Goal: Information Seeking & Learning: Understand process/instructions

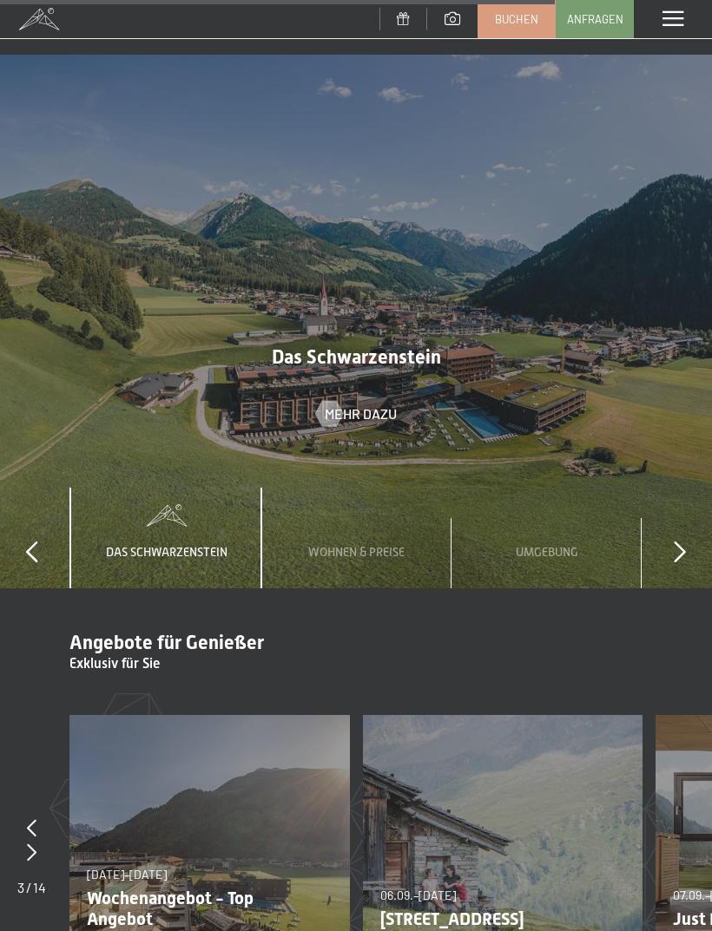
scroll to position [5033, 0]
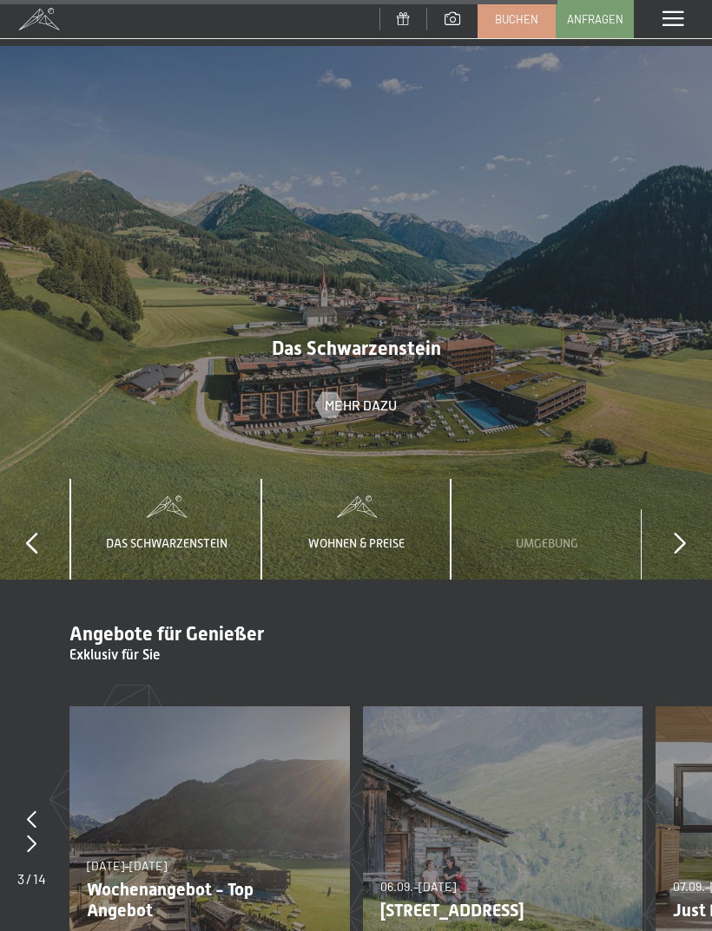
click at [387, 479] on div "Wohnen & Preise" at bounding box center [356, 530] width 122 height 102
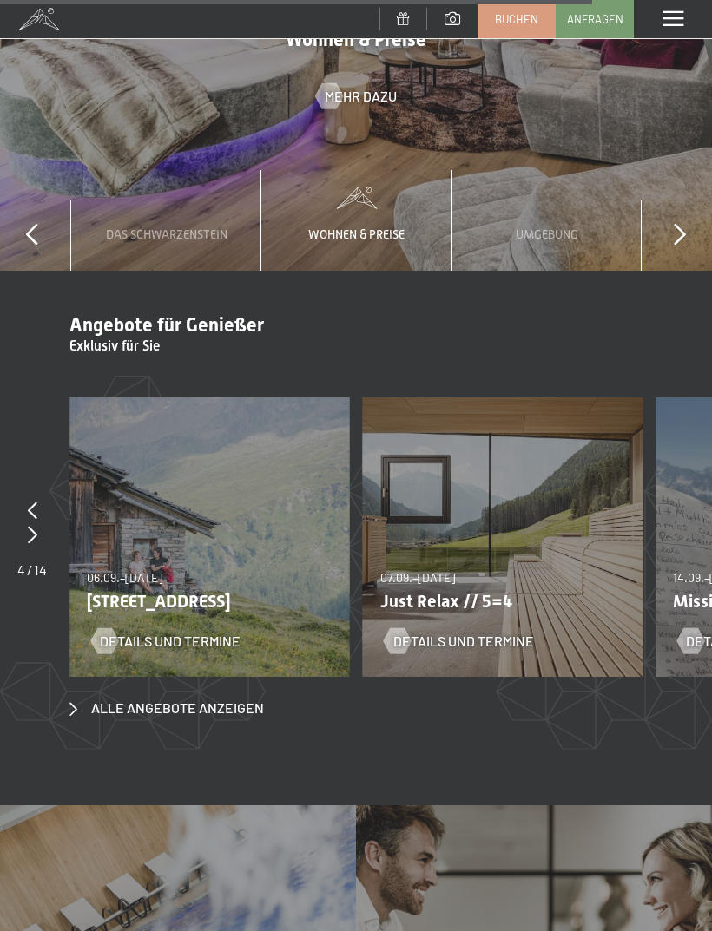
scroll to position [5343, 0]
click at [572, 558] on div "07.09.–03.10.2025 21.12.–26.12.2025 11.01.–23.01.2026 08.03.–27.03.2026 08.11.–…" at bounding box center [503, 537] width 280 height 280
click at [542, 605] on div "Details und Termine" at bounding box center [492, 627] width 215 height 45
click at [533, 631] on span "Details und Termine" at bounding box center [481, 640] width 141 height 19
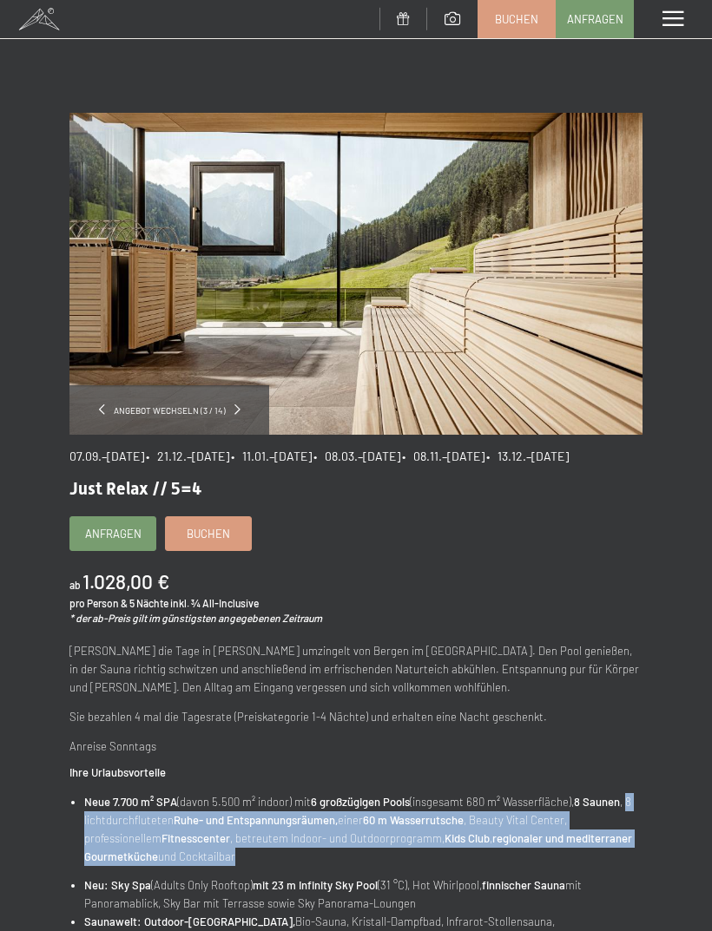
click at [686, 24] on div "Menü" at bounding box center [673, 19] width 78 height 38
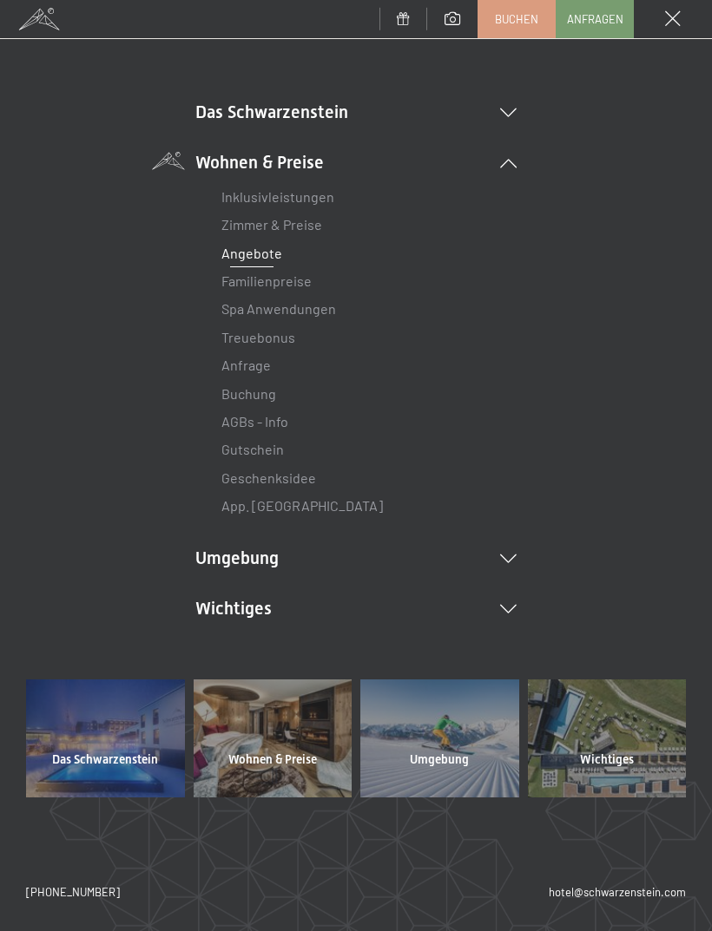
scroll to position [89, 0]
click at [514, 547] on li "Umgebung Das Ahrntal Ski & Winter Skifahren Skischule Wandern & Sommer Wandern …" at bounding box center [355, 559] width 321 height 24
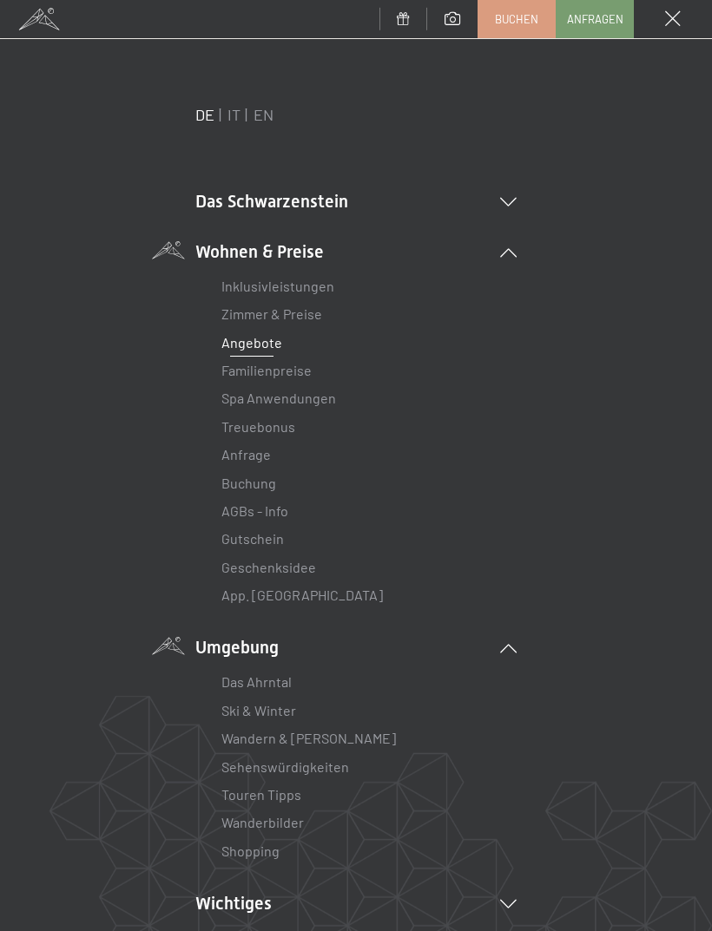
scroll to position [0, 0]
click at [490, 212] on li "Das Schwarzenstein Neuheiten im Schwarzenstein Ihre Gastgeber Premium Spa Gourm…" at bounding box center [355, 201] width 321 height 24
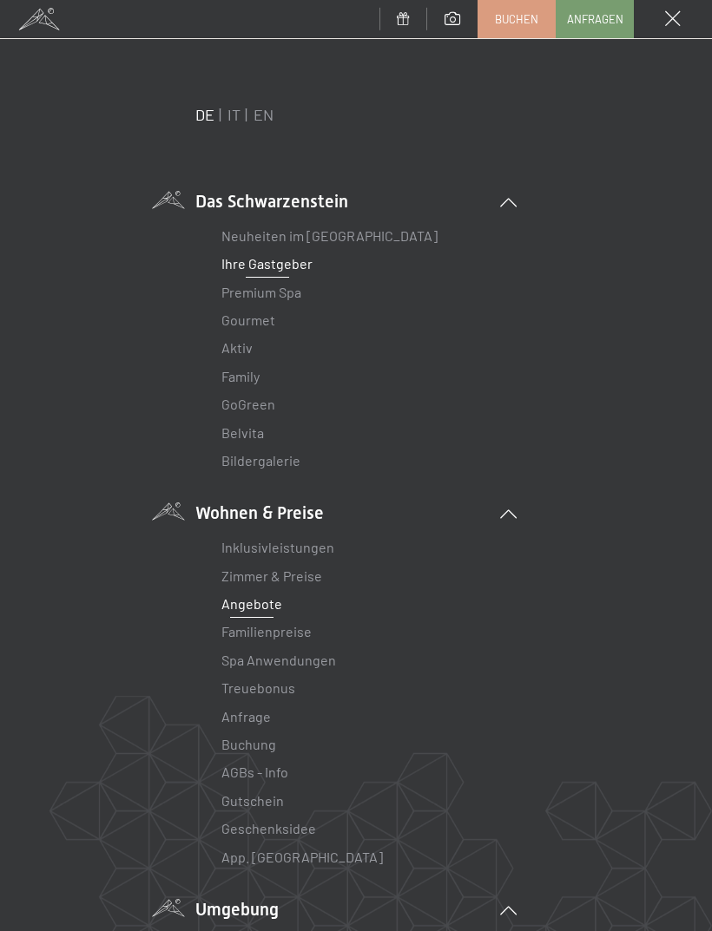
click at [274, 261] on link "Ihre Gastgeber" at bounding box center [266, 263] width 91 height 16
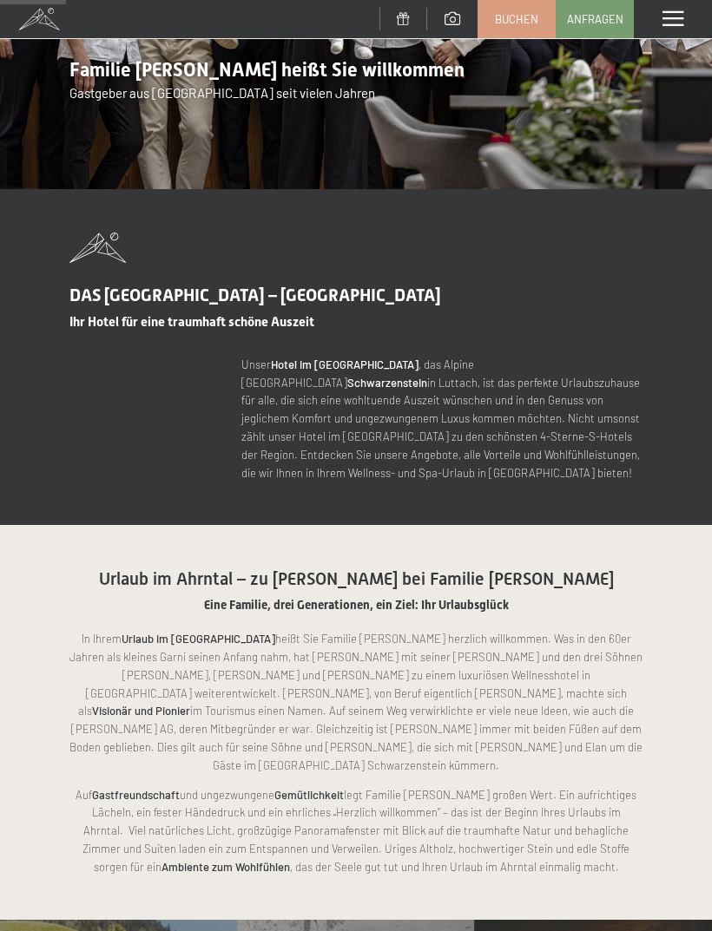
scroll to position [371, 0]
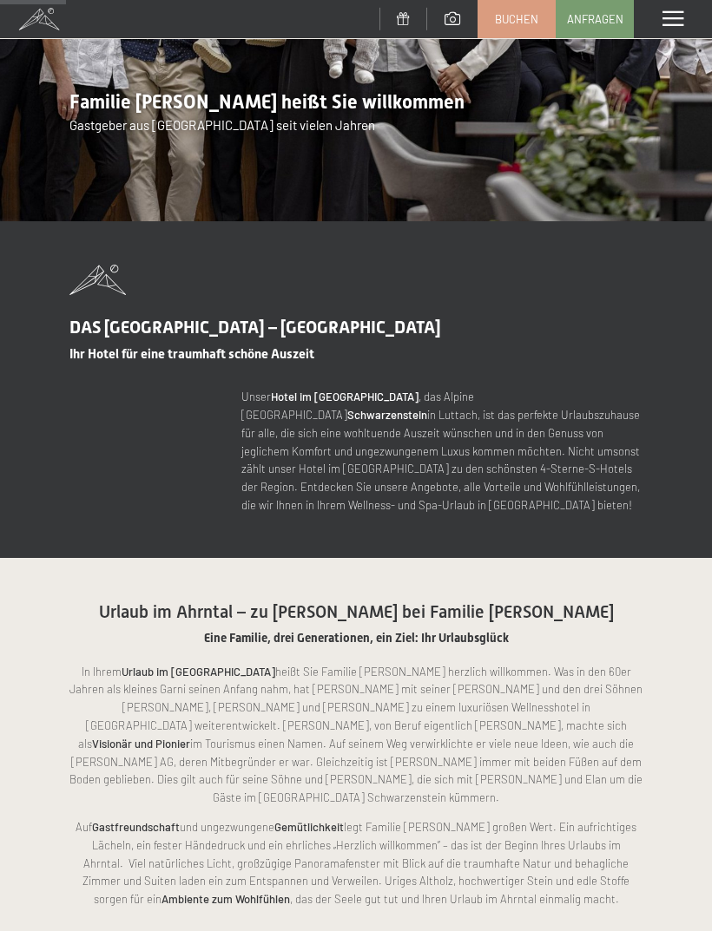
click at [339, 397] on strong "Hotel im Ahrntal" at bounding box center [345, 397] width 148 height 14
click at [307, 389] on p "Unser Hotel im Ahrntal , das Alpine Luxury Spa Resort Schwarzenstein in Luttach…" at bounding box center [441, 451] width 401 height 127
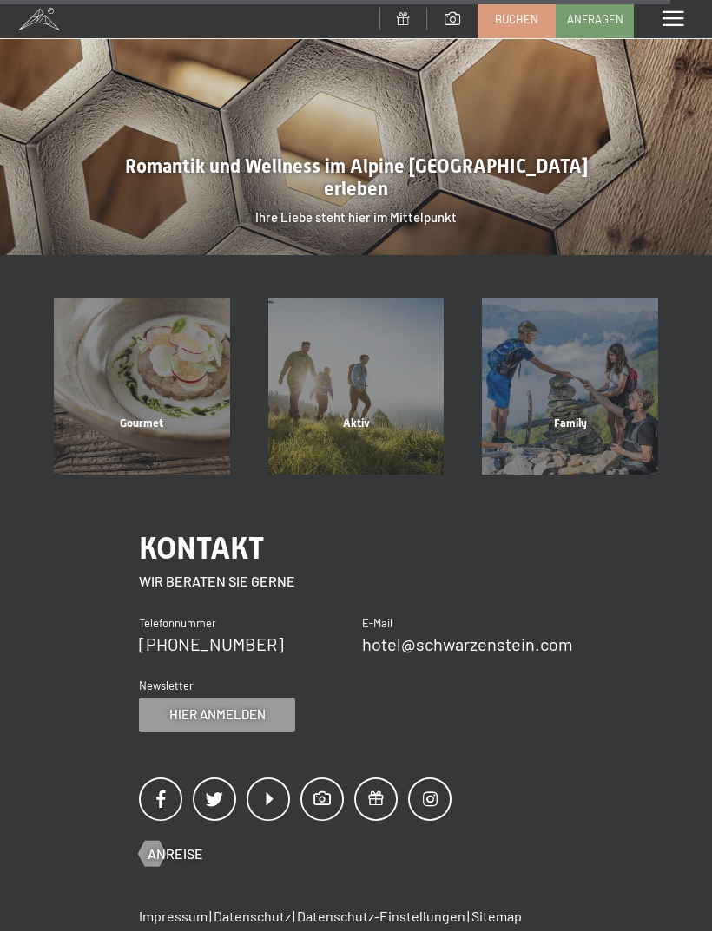
scroll to position [4143, 0]
click at [199, 844] on span "Anreise" at bounding box center [193, 853] width 56 height 19
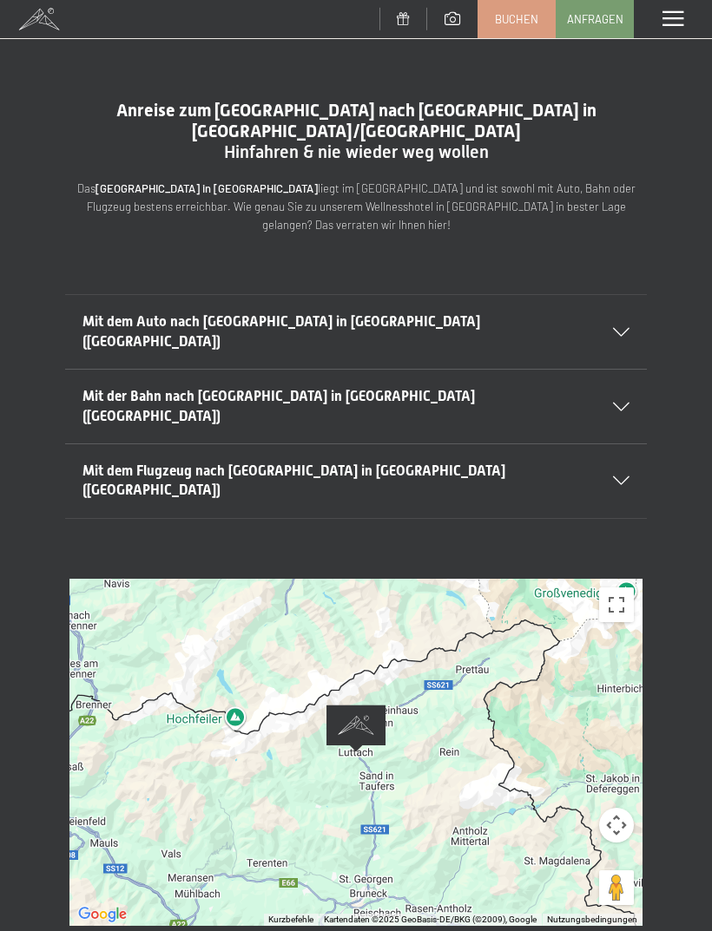
click at [558, 717] on div at bounding box center [355, 752] width 573 height 347
click at [551, 708] on div at bounding box center [355, 752] width 573 height 347
click at [550, 707] on div at bounding box center [355, 752] width 573 height 347
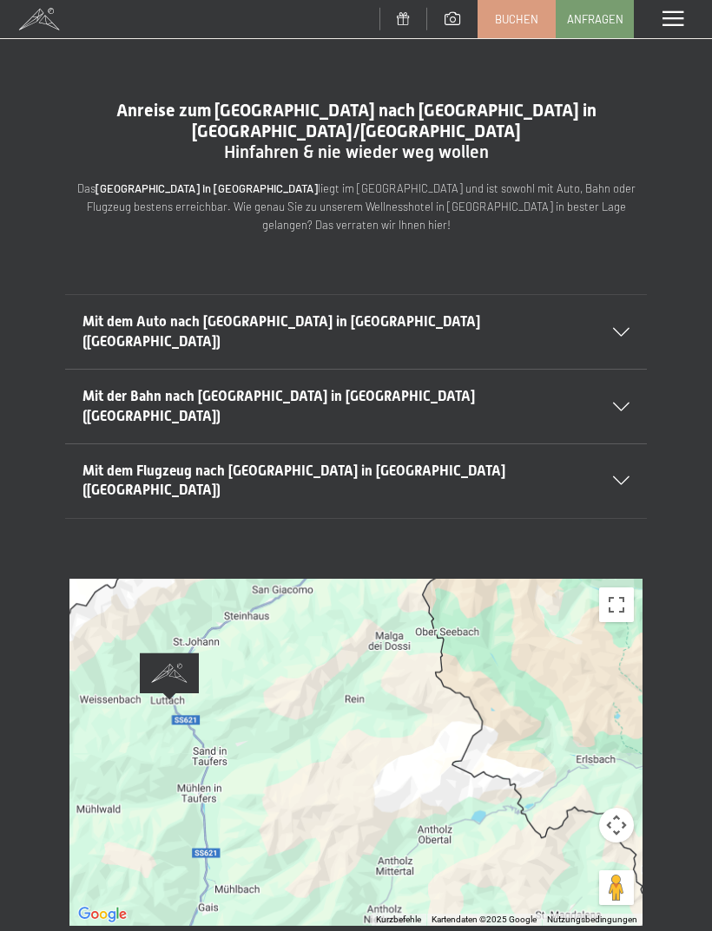
click at [546, 714] on div at bounding box center [355, 752] width 573 height 347
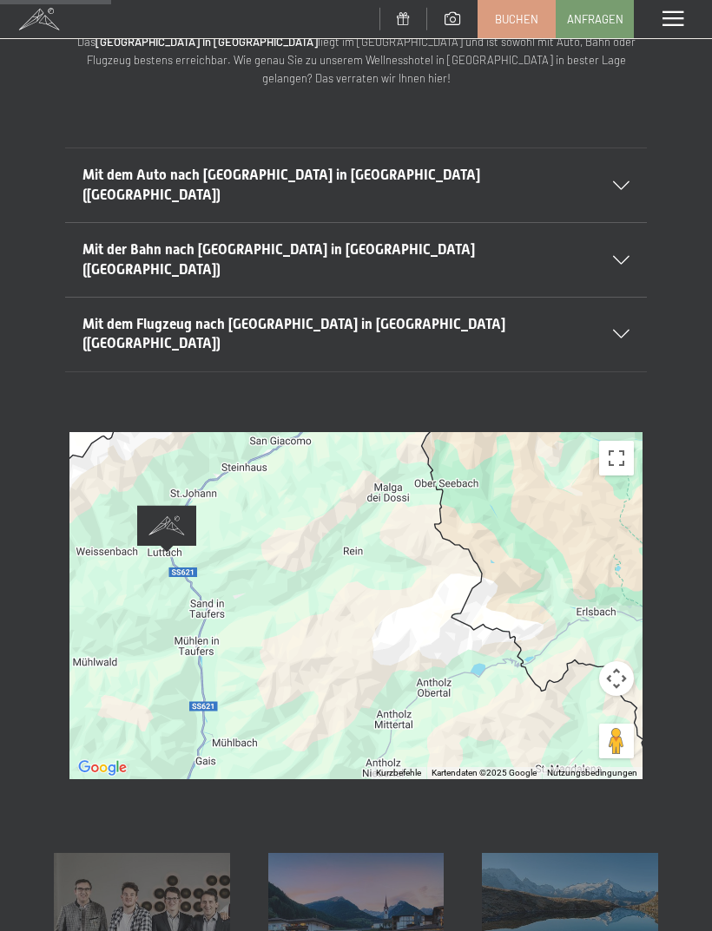
scroll to position [144, 0]
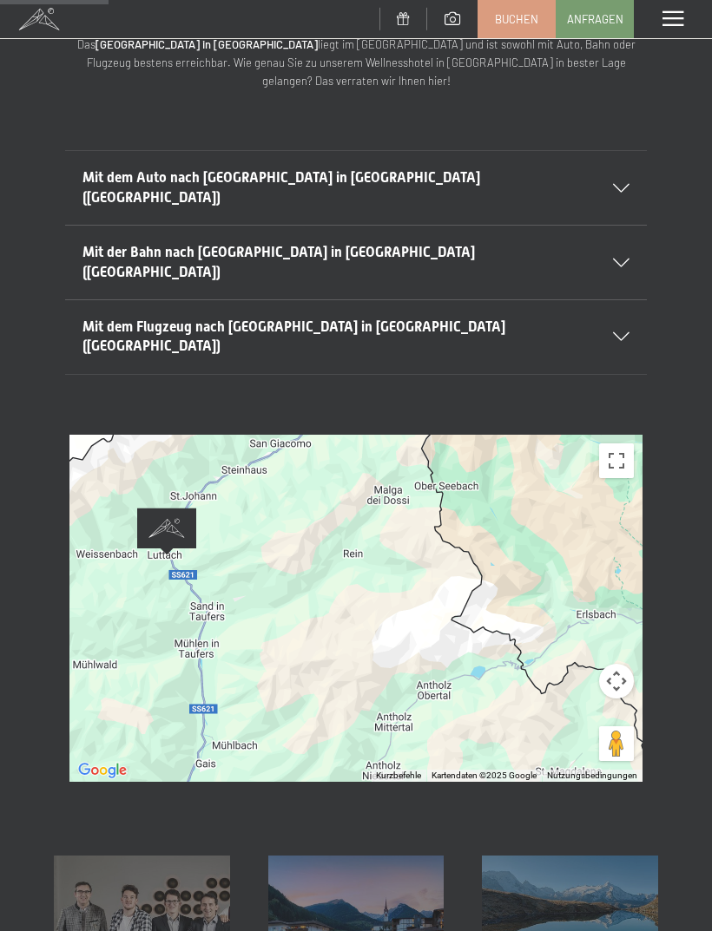
click at [618, 664] on button "Kamerasteuerung für die Karte" at bounding box center [616, 681] width 35 height 35
click at [573, 707] on button "Verkleinern" at bounding box center [573, 724] width 35 height 35
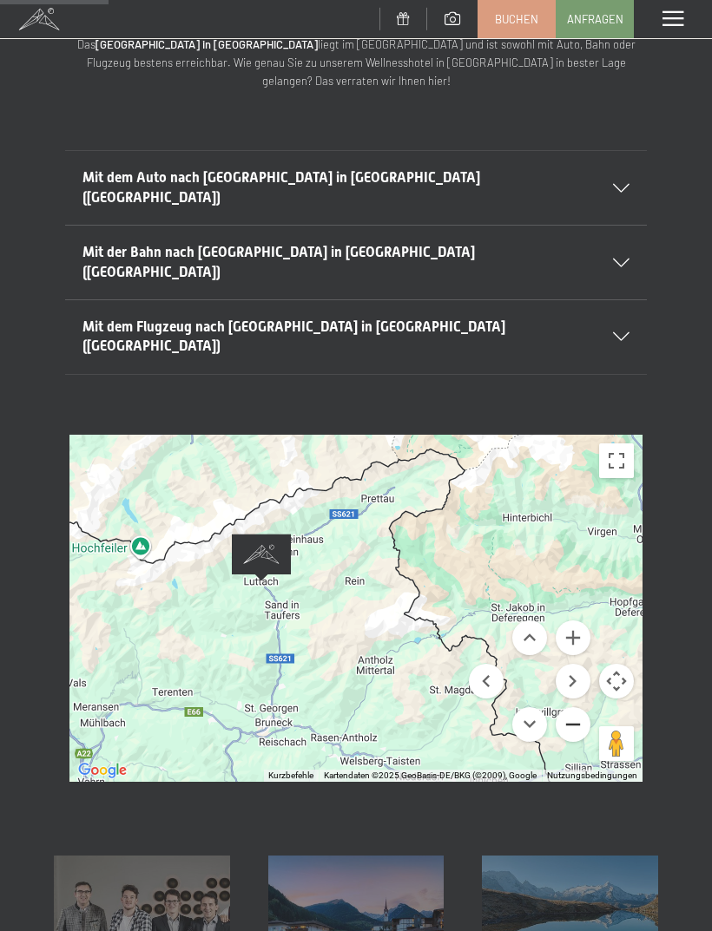
click at [572, 707] on button "Verkleinern" at bounding box center [573, 724] width 35 height 35
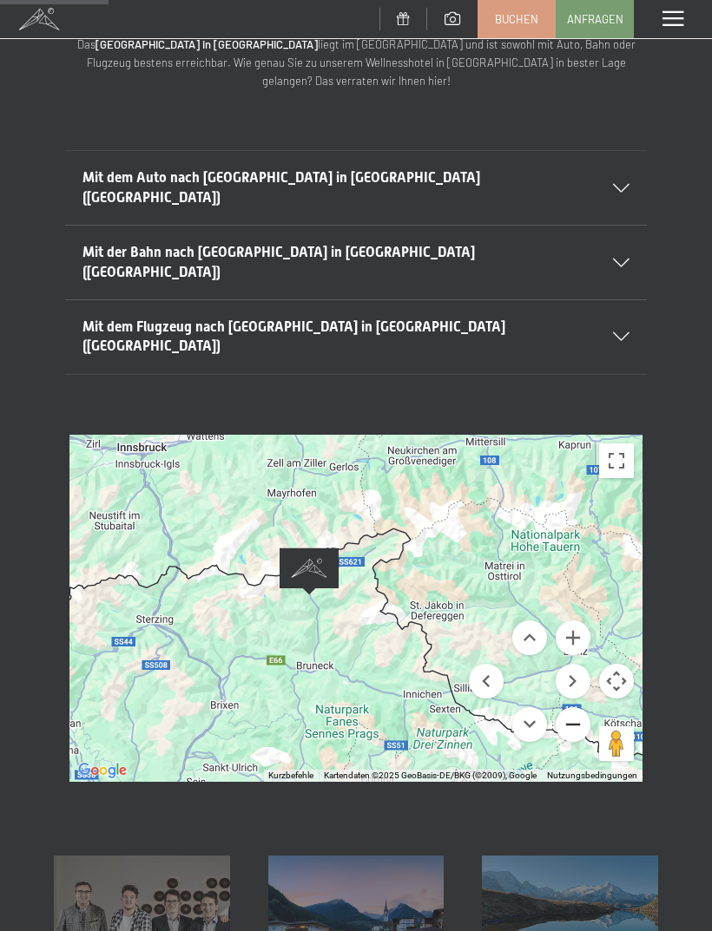
click at [559, 707] on button "Verkleinern" at bounding box center [573, 724] width 35 height 35
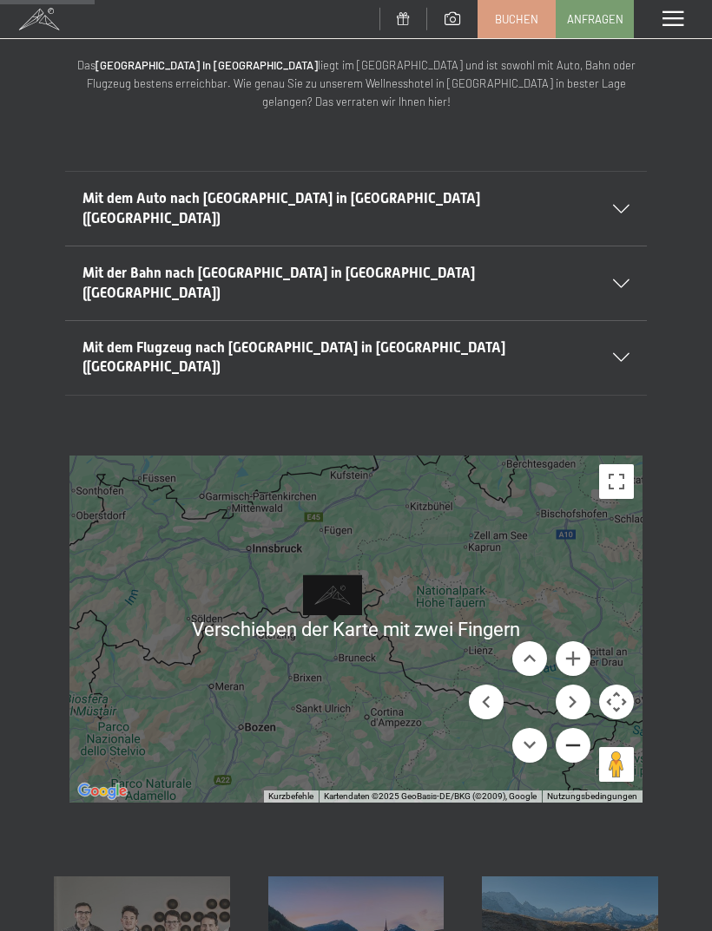
scroll to position [130, 0]
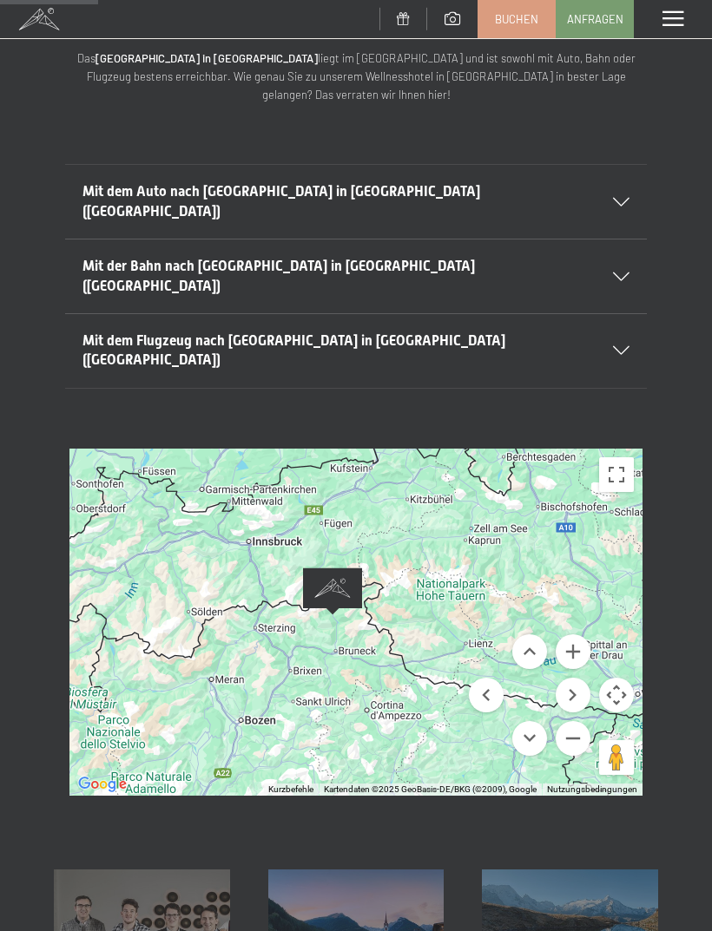
click at [299, 626] on div at bounding box center [355, 622] width 573 height 347
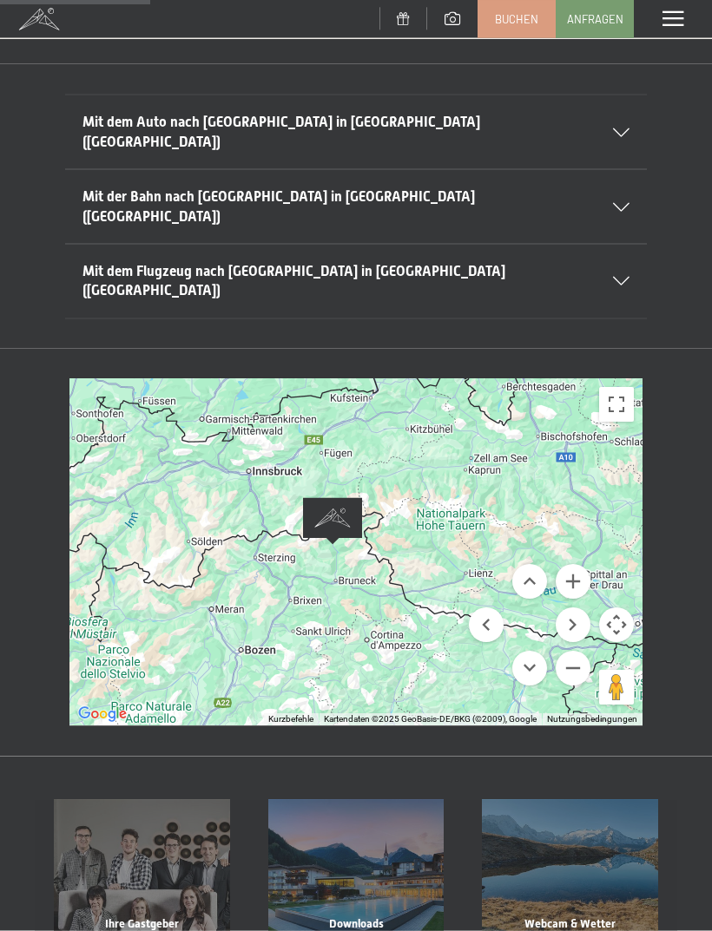
scroll to position [201, 0]
click at [620, 670] on button "Pegman auf die Karte ziehen, um Street View aufzurufen" at bounding box center [616, 687] width 35 height 35
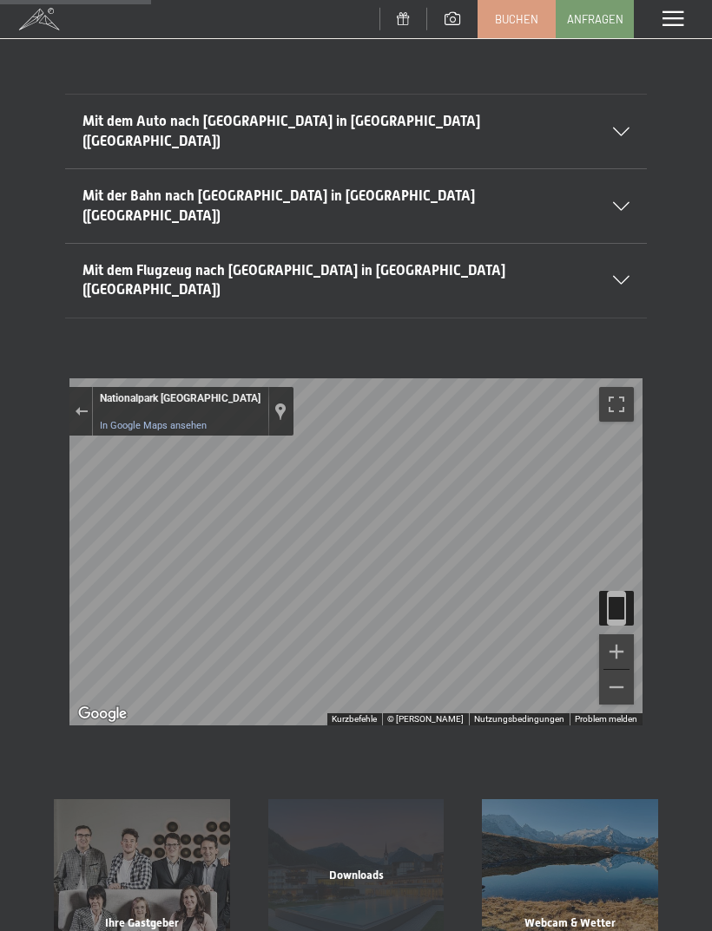
click at [461, 868] on div "Downloads" at bounding box center [356, 897] width 214 height 59
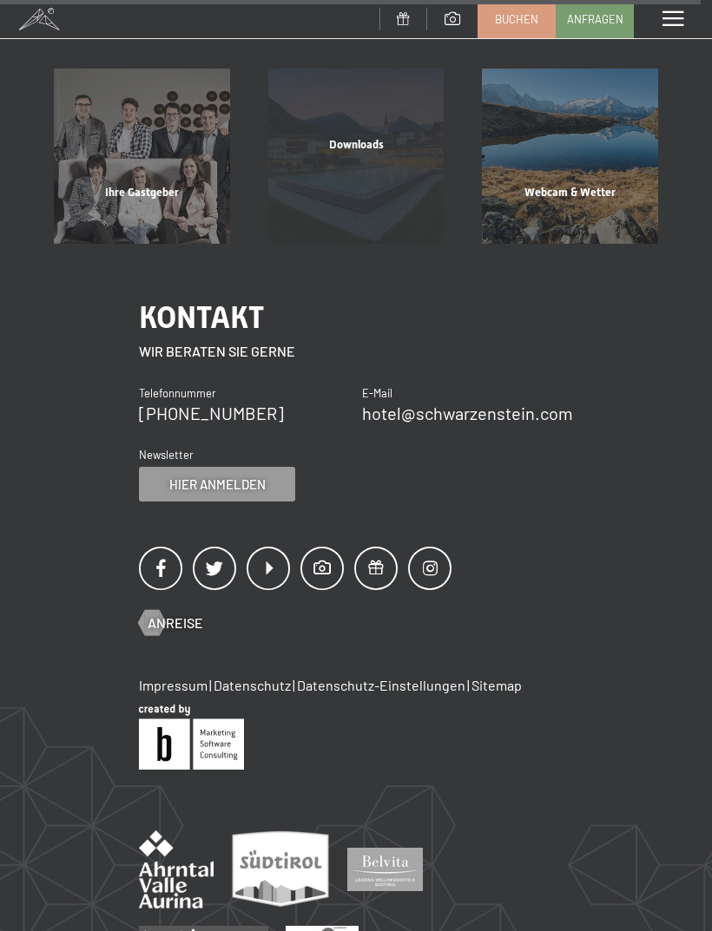
scroll to position [934, 0]
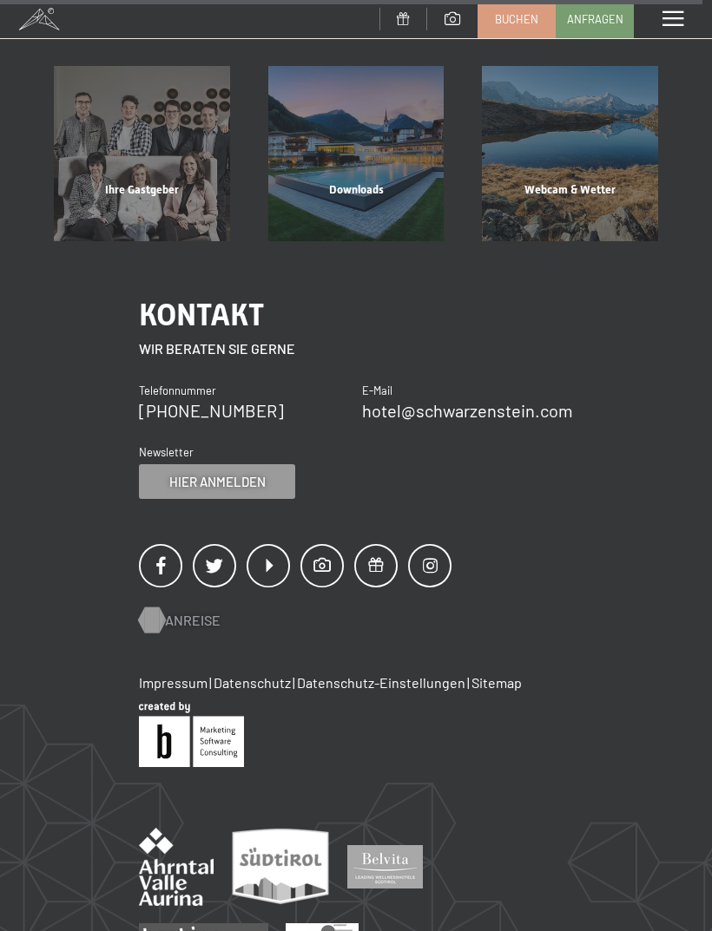
click at [179, 611] on span "Anreise" at bounding box center [193, 620] width 56 height 19
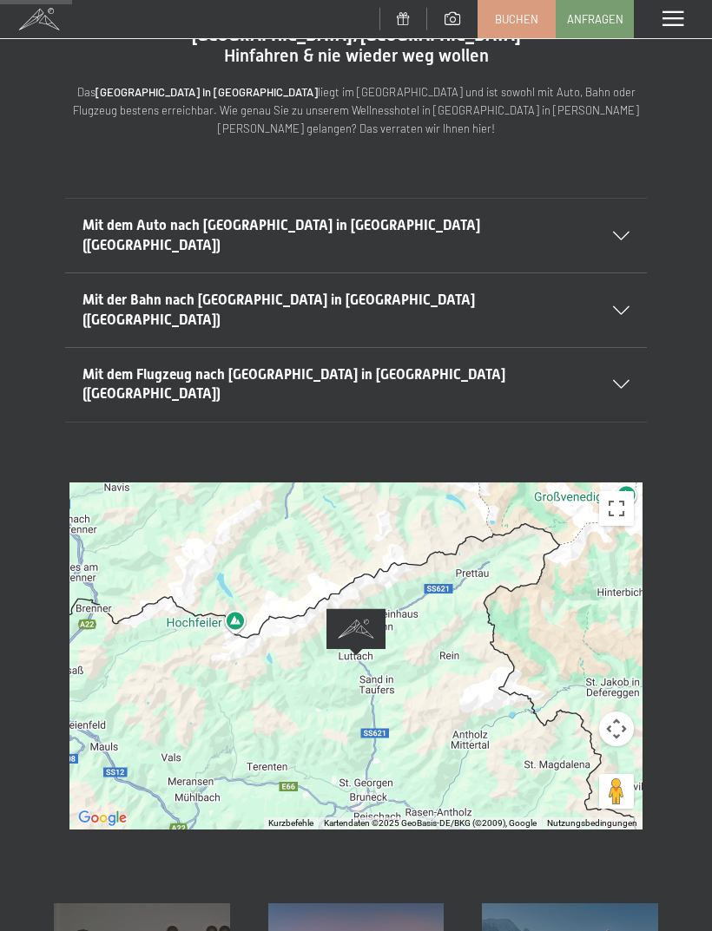
scroll to position [95, 0]
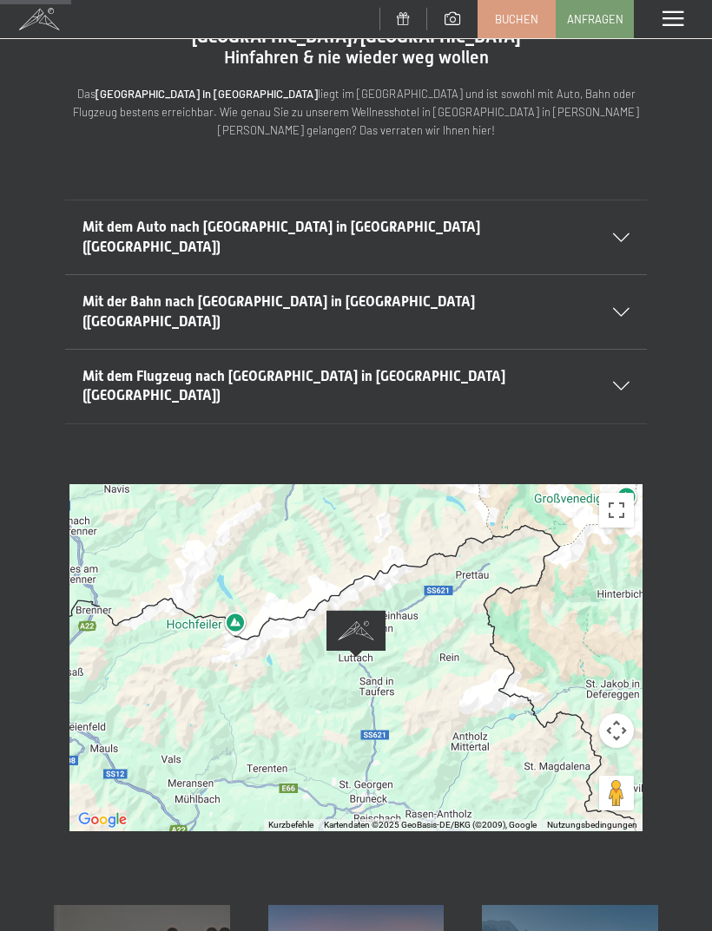
click at [386, 619] on div at bounding box center [355, 657] width 573 height 347
click at [385, 603] on div at bounding box center [355, 657] width 573 height 347
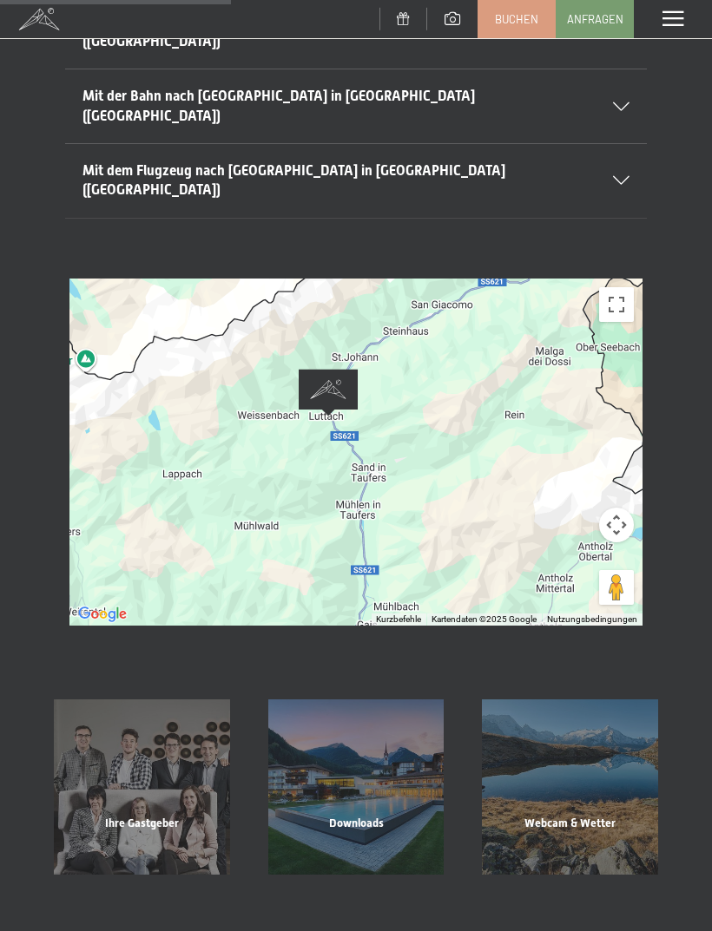
scroll to position [299, 0]
click at [622, 509] on button "Kamerasteuerung für die Karte" at bounding box center [616, 526] width 35 height 35
click at [578, 551] on button "Verkleinern" at bounding box center [573, 568] width 35 height 35
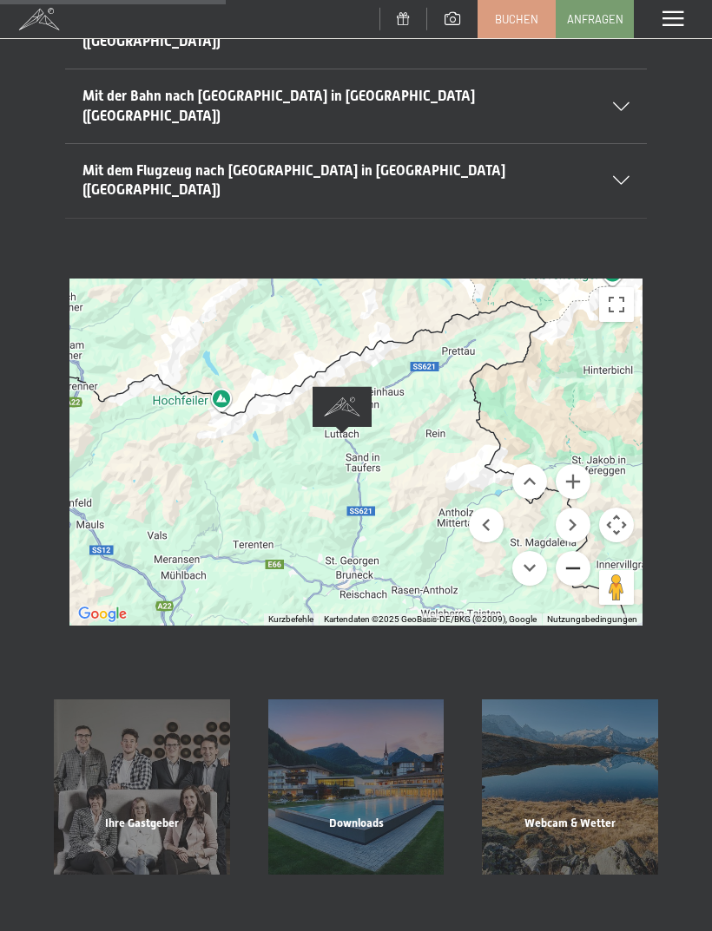
click at [578, 551] on button "Verkleinern" at bounding box center [573, 568] width 35 height 35
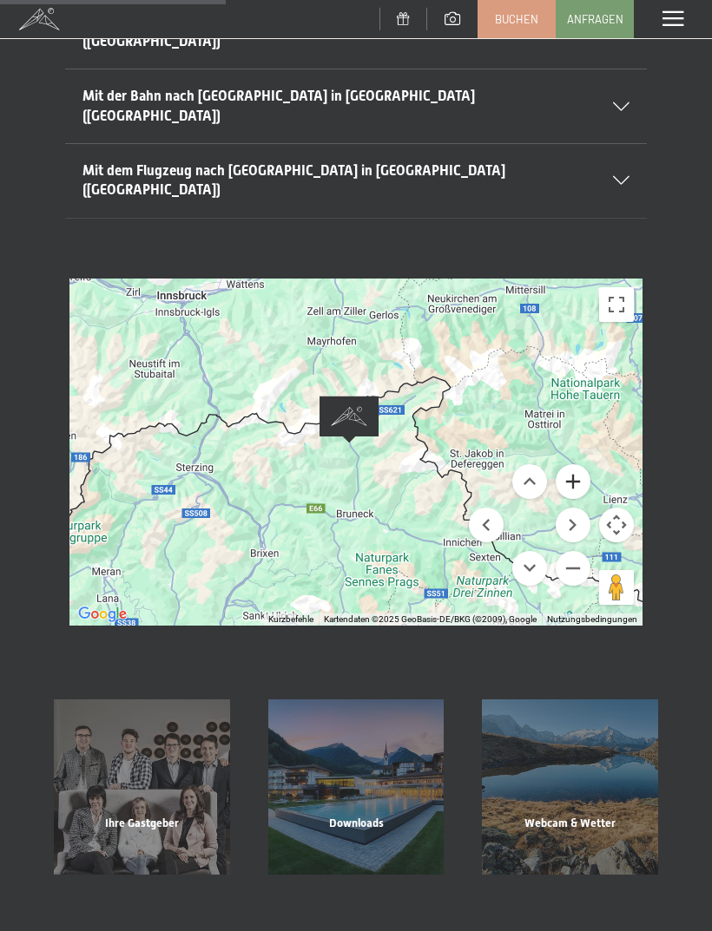
click at [582, 464] on button "Vergrößern" at bounding box center [573, 481] width 35 height 35
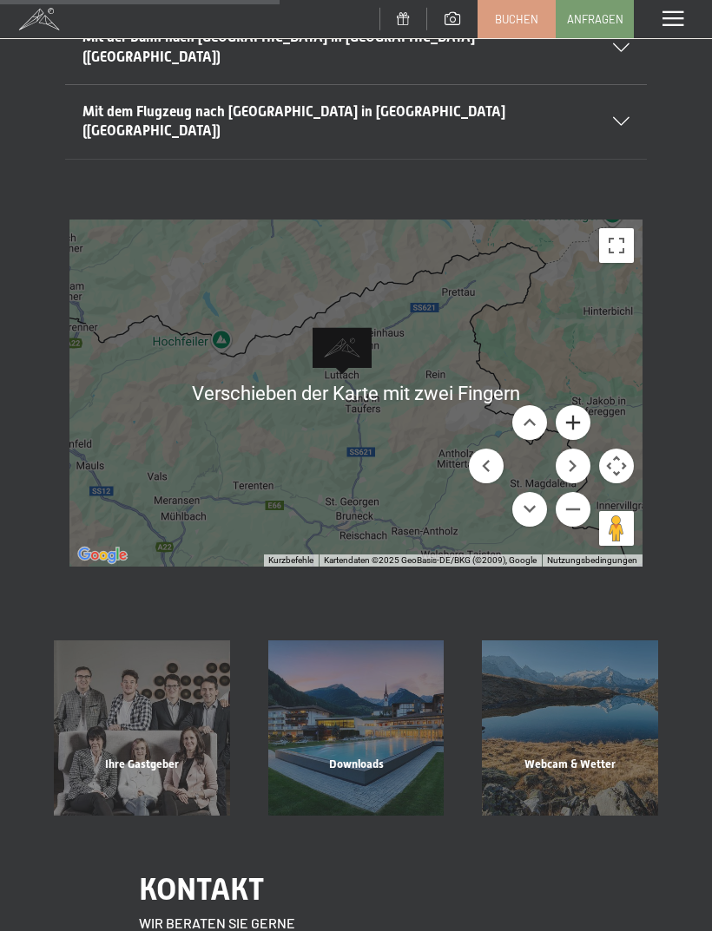
scroll to position [333, 0]
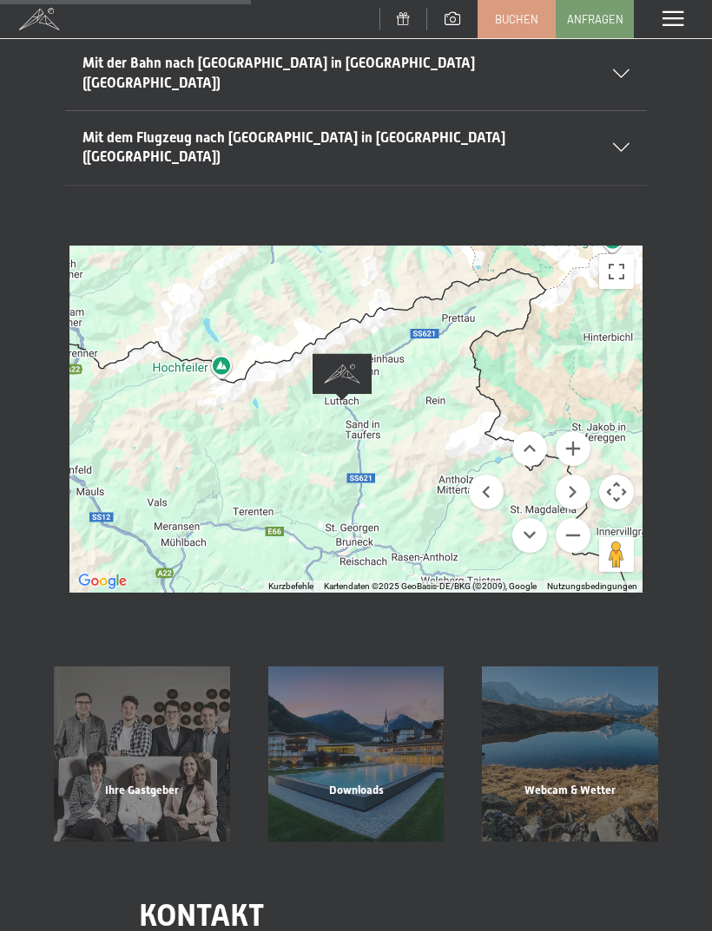
click at [405, 439] on div at bounding box center [355, 419] width 573 height 347
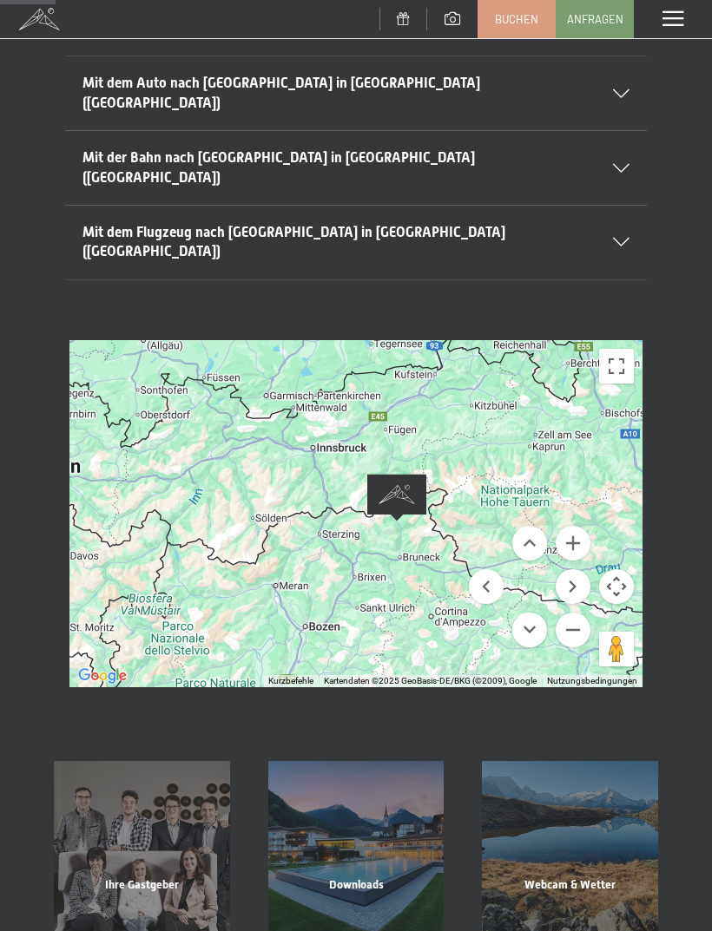
scroll to position [0, 0]
